Goal: Complete application form

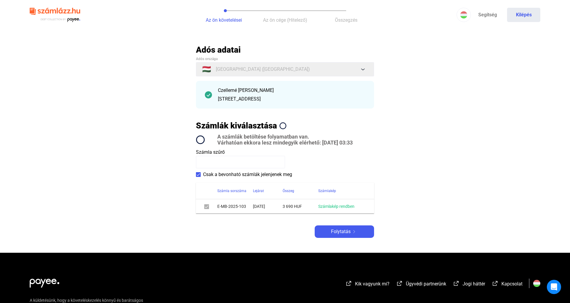
click at [356, 219] on div "Adós adatai Adós országa 🇭🇺 [GEOGRAPHIC_DATA] ([GEOGRAPHIC_DATA]) [STREET_ADDRE…" at bounding box center [285, 141] width 178 height 193
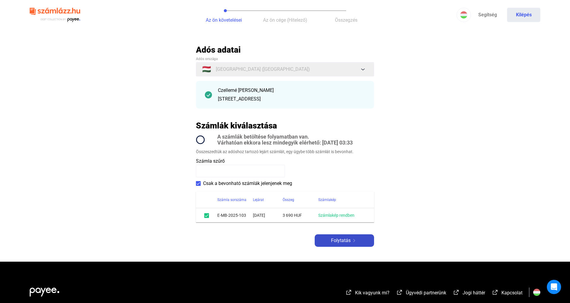
click at [348, 240] on span "Folytatás" at bounding box center [341, 240] width 20 height 7
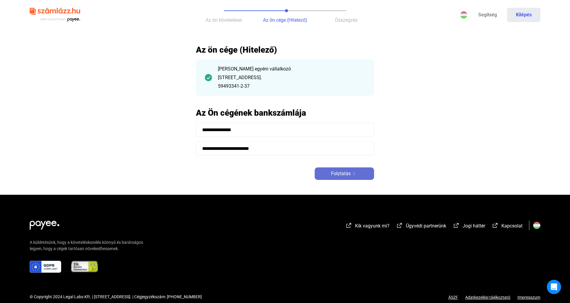
click at [346, 169] on button "Folytatás" at bounding box center [344, 173] width 59 height 12
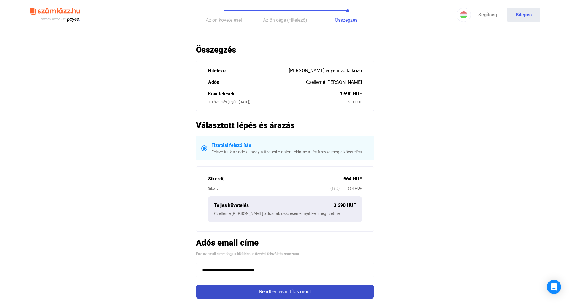
click at [263, 291] on div "Rendben és indítás most" at bounding box center [285, 291] width 175 height 7
